Goal: Information Seeking & Learning: Learn about a topic

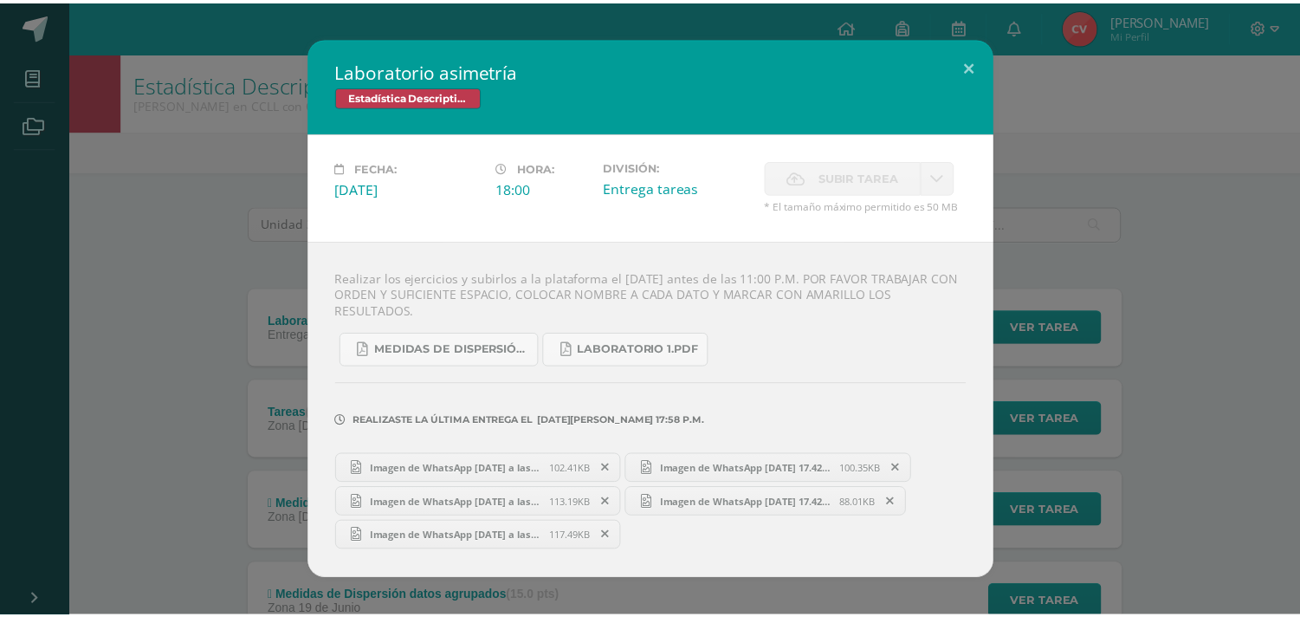
scroll to position [192, 0]
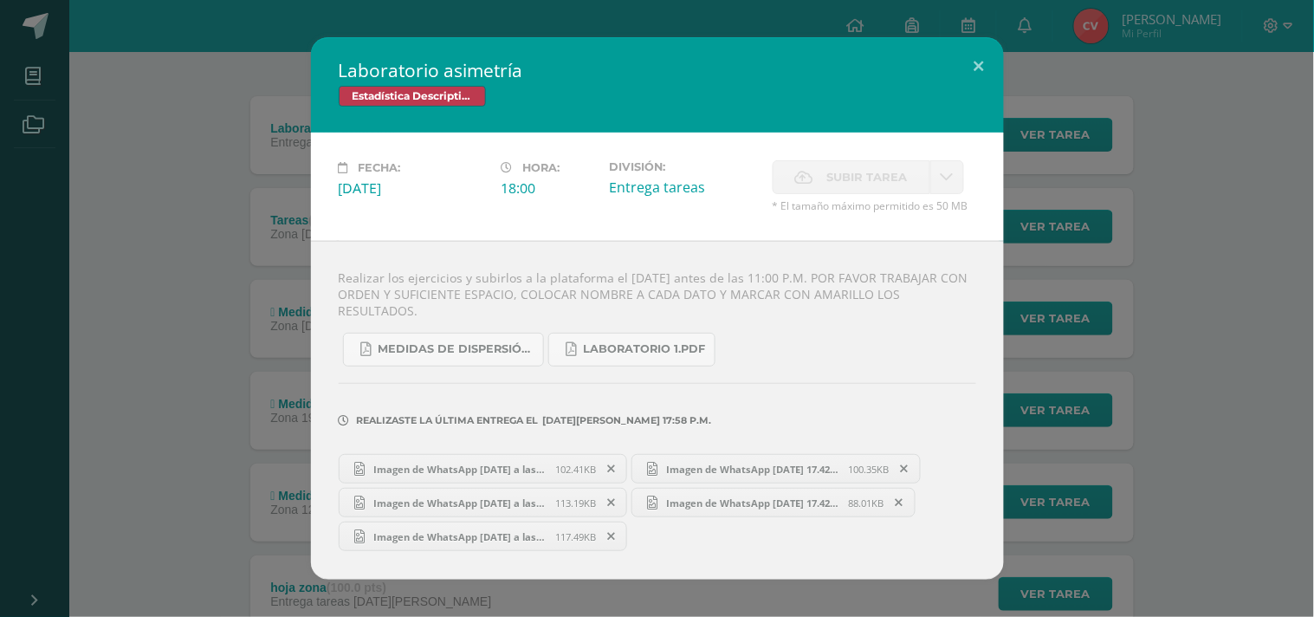
click at [514, 462] on span "Imagen de WhatsApp 2025-07-19 a las 17.57.43_4c70298d.jpg" at bounding box center [460, 468] width 191 height 13
click at [979, 74] on button at bounding box center [978, 66] width 49 height 59
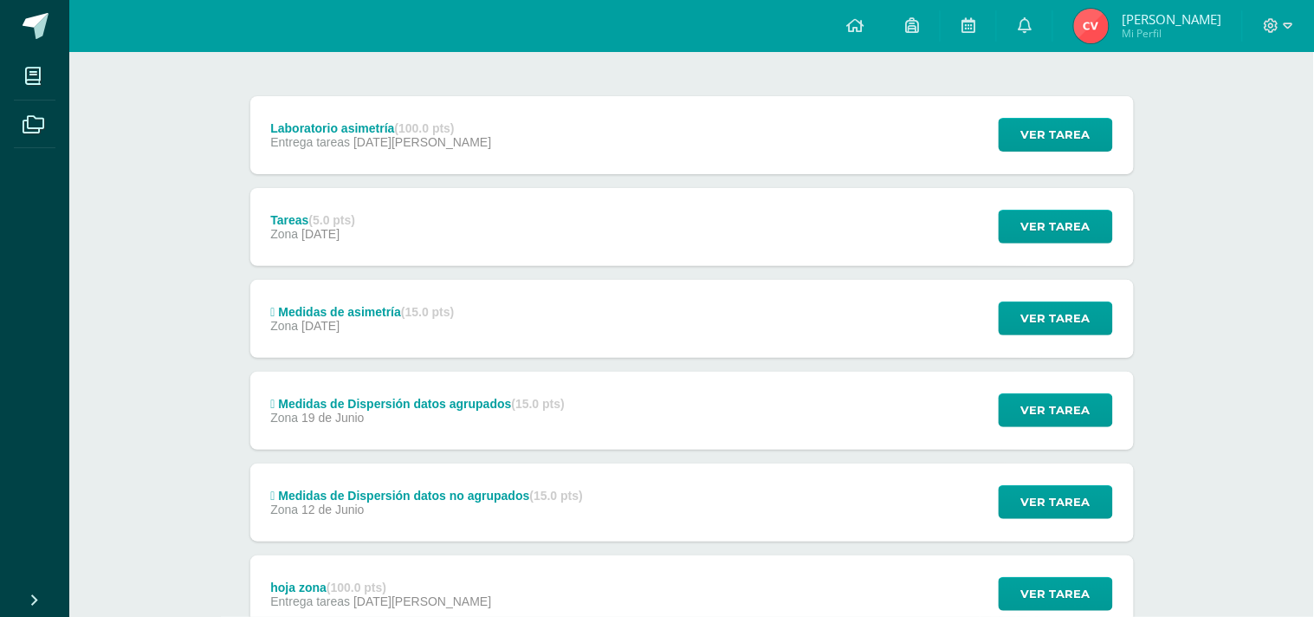
click at [979, 74] on div "Laboratorio asimetría Estadística Descriptiva Fecha: Sábado 19 de Julio Hora: 1…" at bounding box center [657, 308] width 1300 height 542
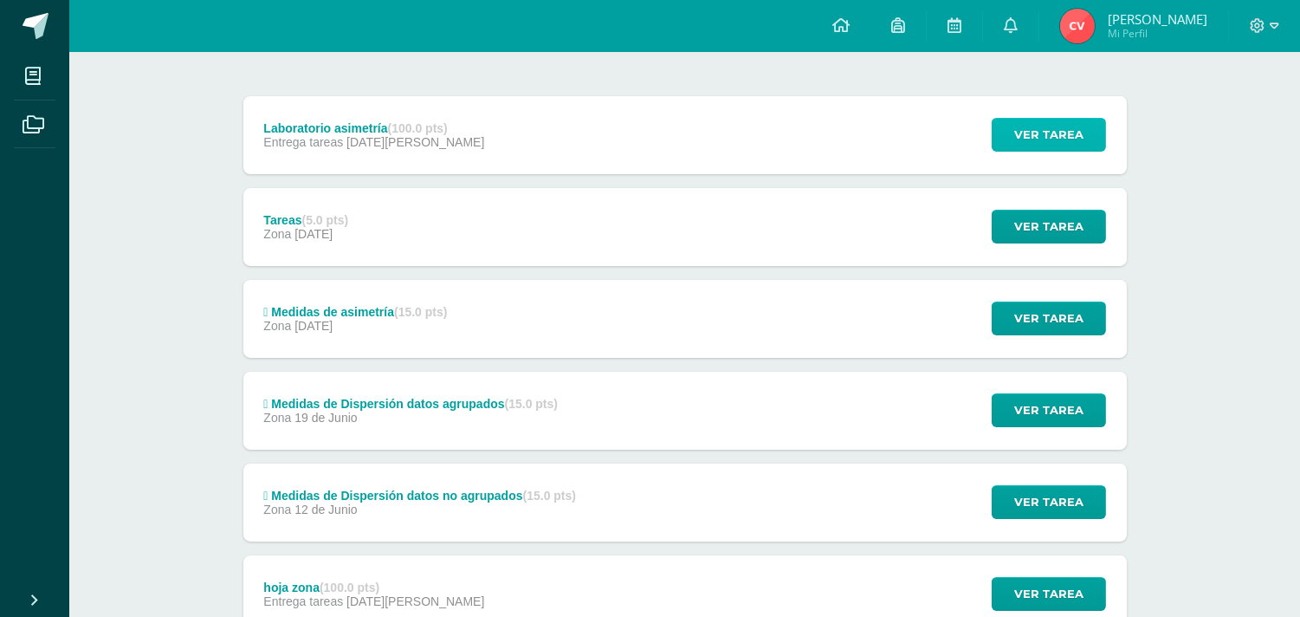
click at [1024, 145] on span "Ver tarea" at bounding box center [1048, 135] width 69 height 32
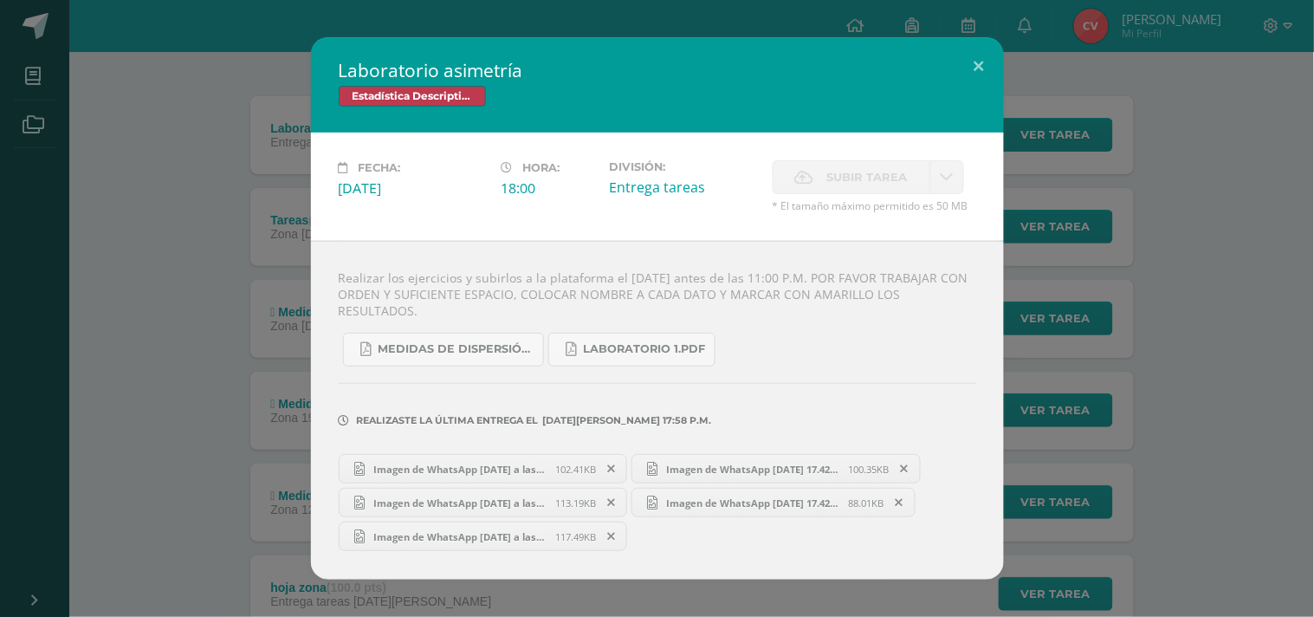
click at [475, 462] on span "Imagen de WhatsApp 2025-07-19 a las 17.57.43_4c70298d.jpg" at bounding box center [460, 468] width 191 height 13
click at [119, 109] on div "Laboratorio asimetría Estadística Descriptiva Fecha: Sábado 19 de Julio Hora: 1…" at bounding box center [657, 308] width 1300 height 542
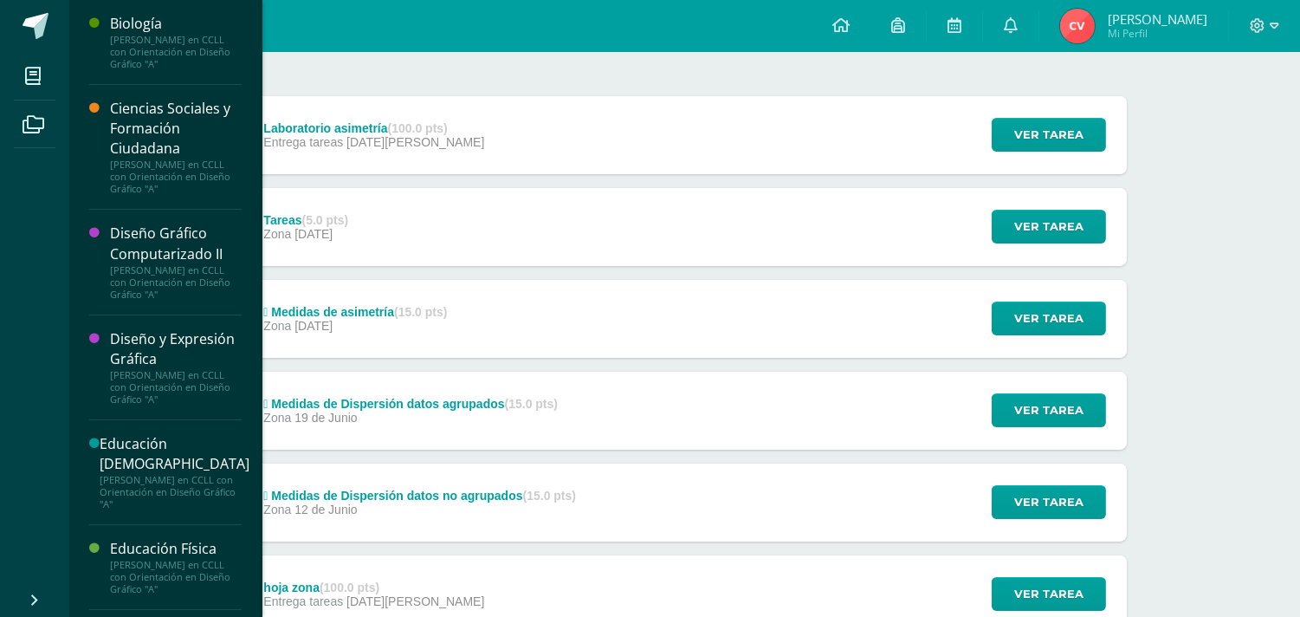
click at [4, 66] on li "Mis cursos" at bounding box center [34, 76] width 69 height 48
click at [158, 54] on div "[PERSON_NAME] en CCLL con Orientación en Diseño Gráfico "A"" at bounding box center [176, 52] width 132 height 36
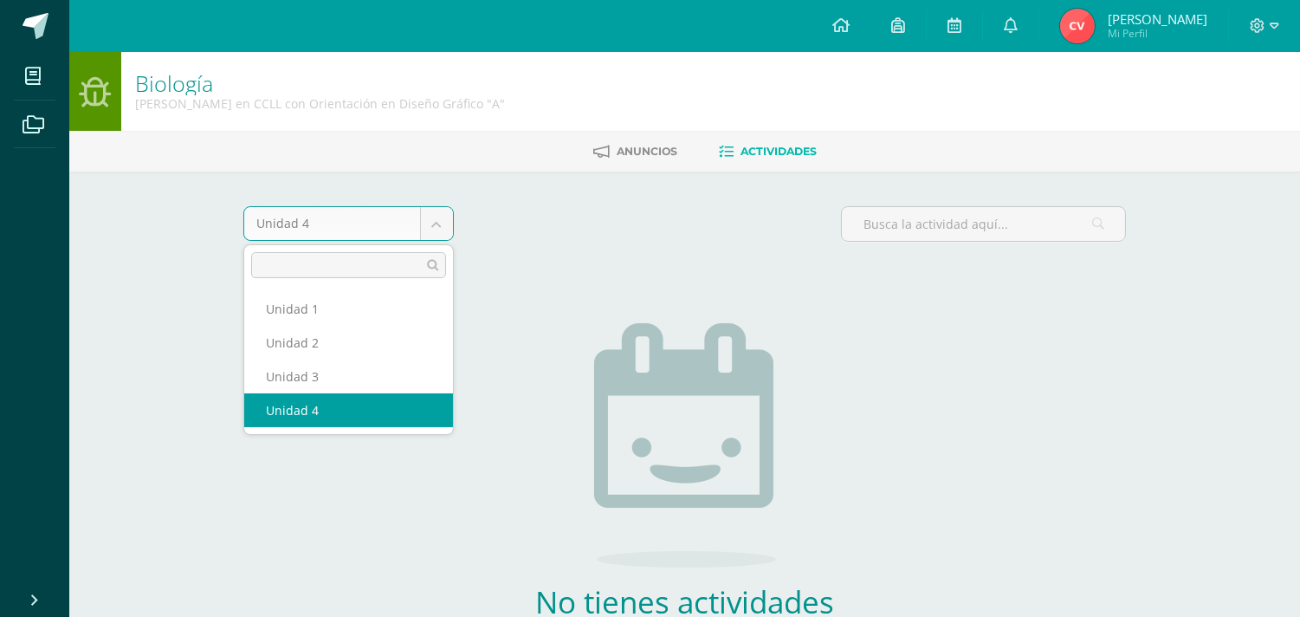
click at [322, 219] on body "Mis cursos Archivos Cerrar panel Biología Quinto Bachillerato en CCLL con Orien…" at bounding box center [650, 372] width 1300 height 745
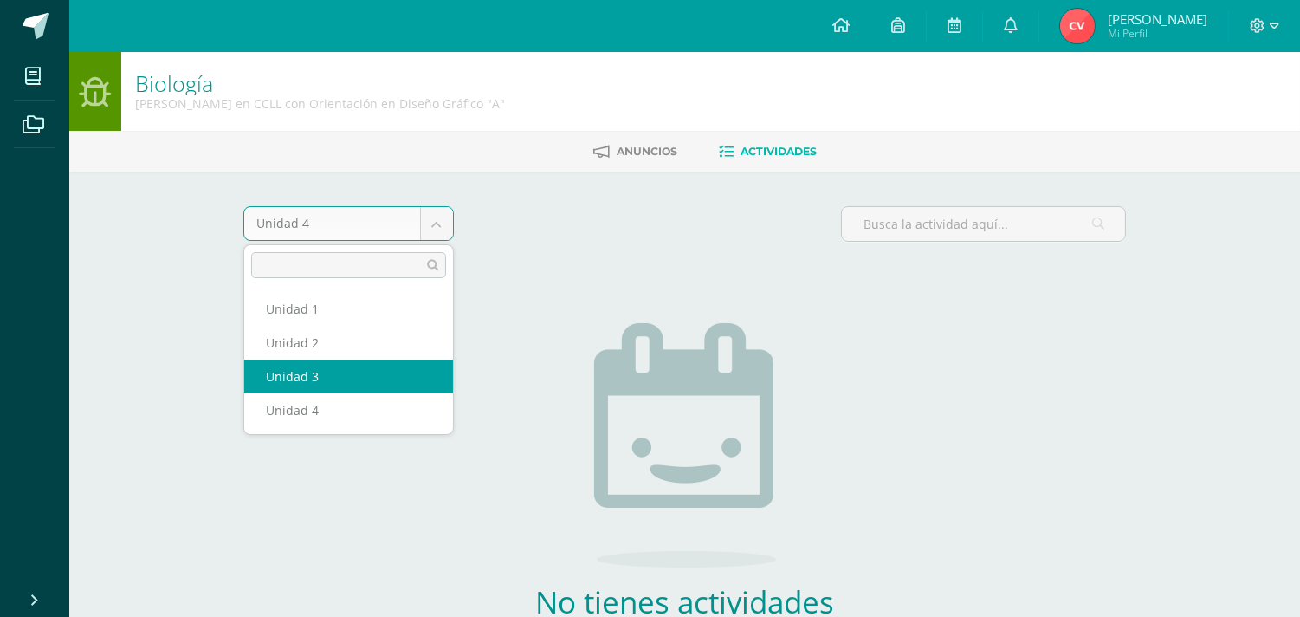
select select "Unidad 3"
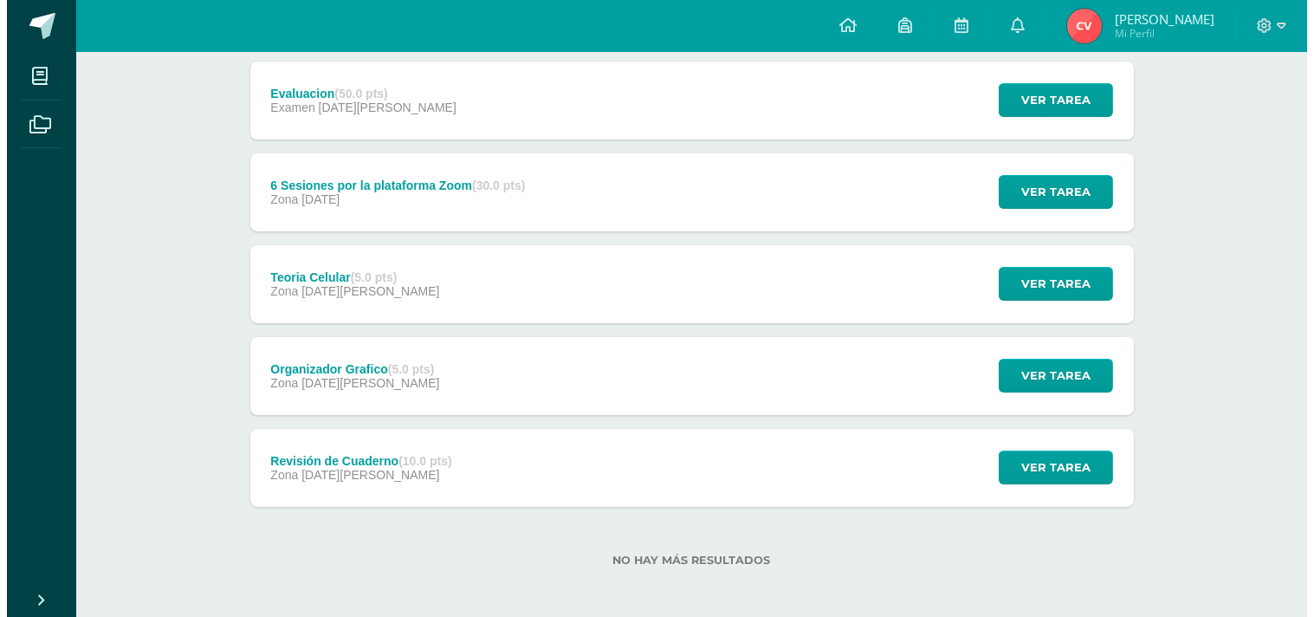
scroll to position [230, 0]
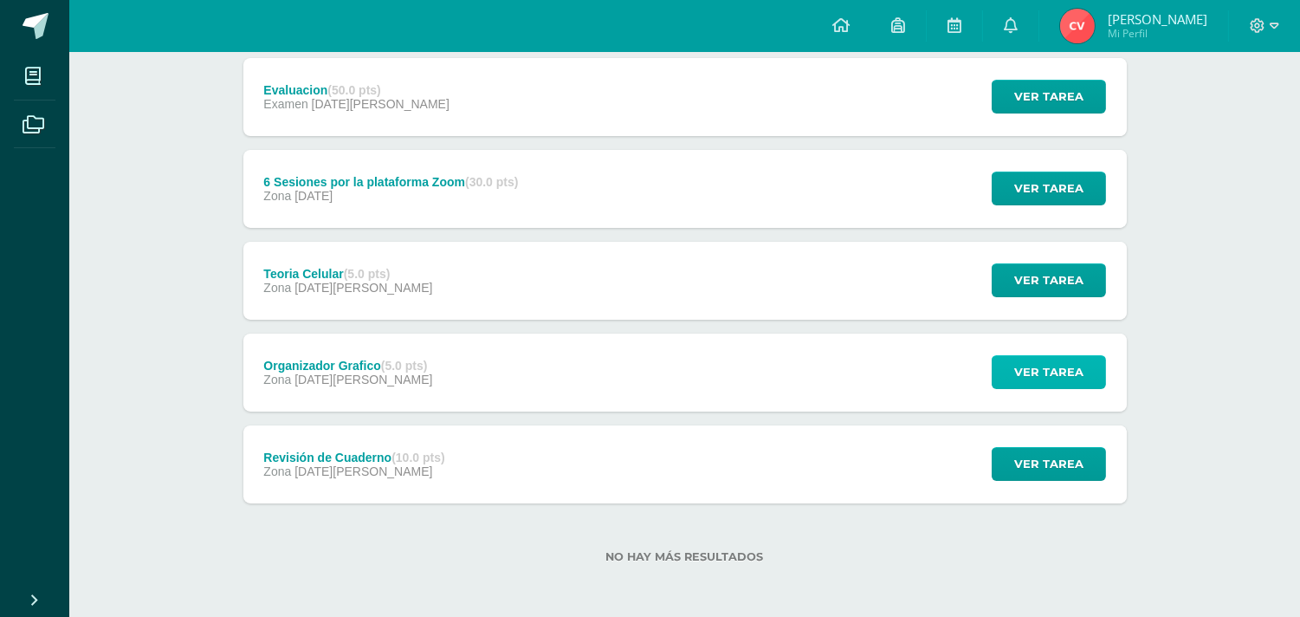
click at [1043, 385] on span "Ver tarea" at bounding box center [1048, 372] width 69 height 32
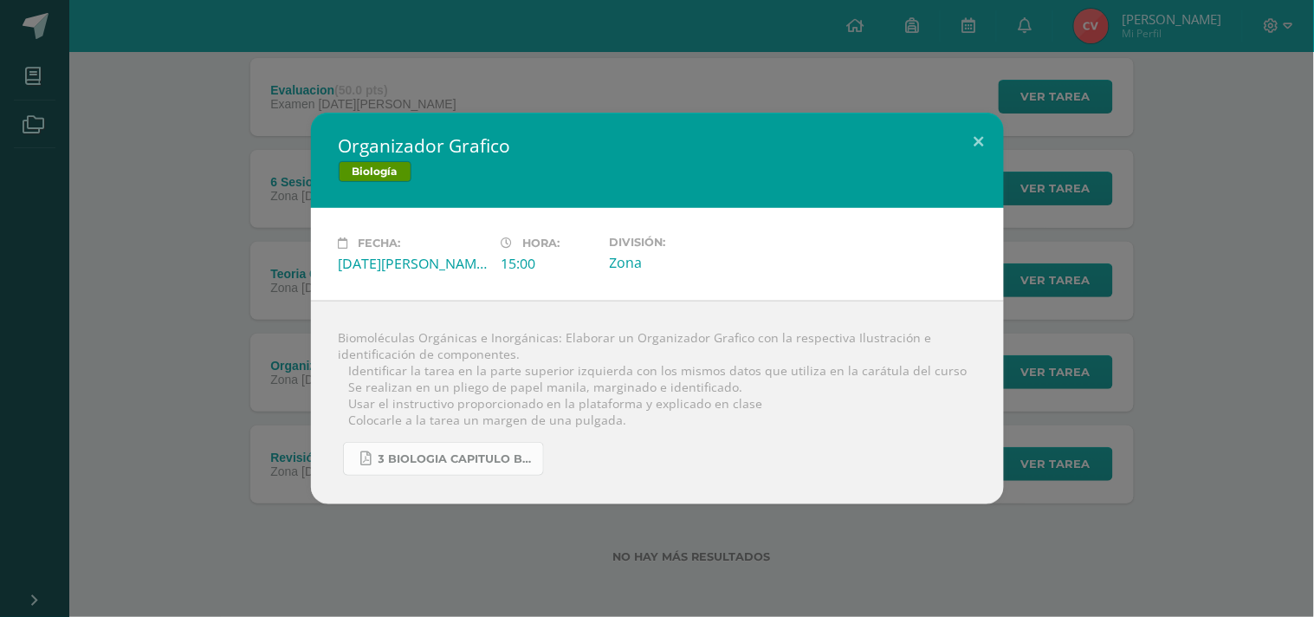
click at [517, 453] on span "3 BIOLOGIA capitulo biomoleculas 2.pdf" at bounding box center [456, 459] width 156 height 14
